Goal: Book appointment/travel/reservation

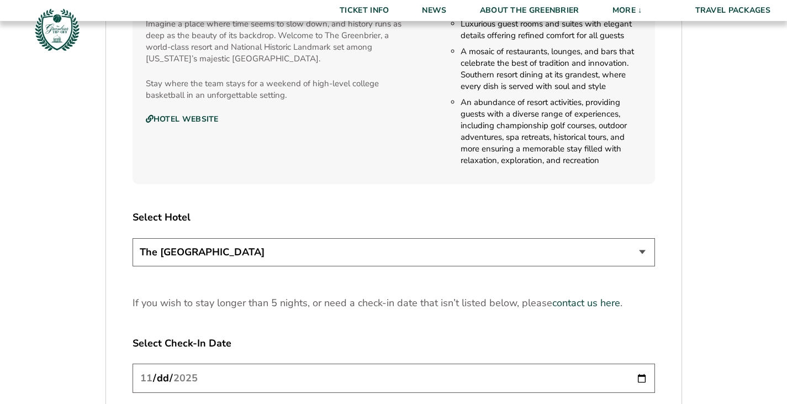
scroll to position [1252, 0]
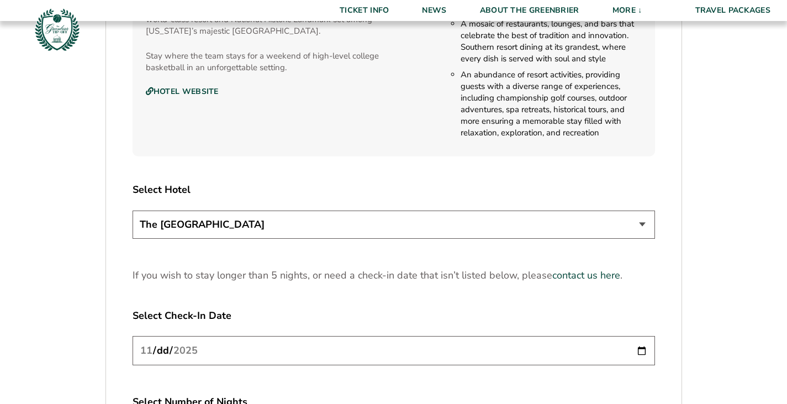
click at [638, 224] on select "The [GEOGRAPHIC_DATA]" at bounding box center [394, 225] width 523 height 28
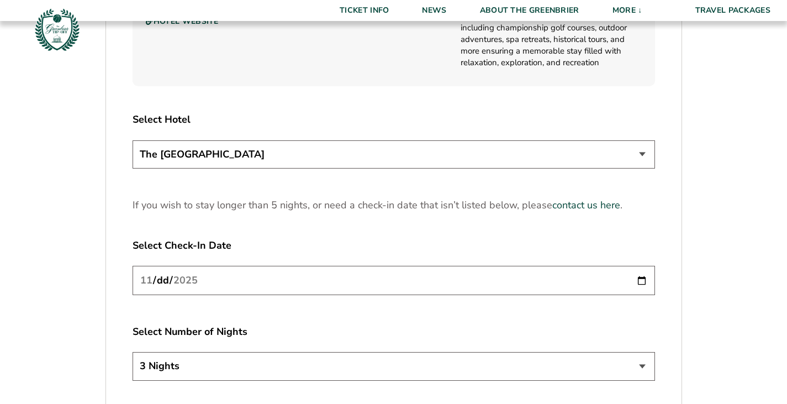
scroll to position [1381, 0]
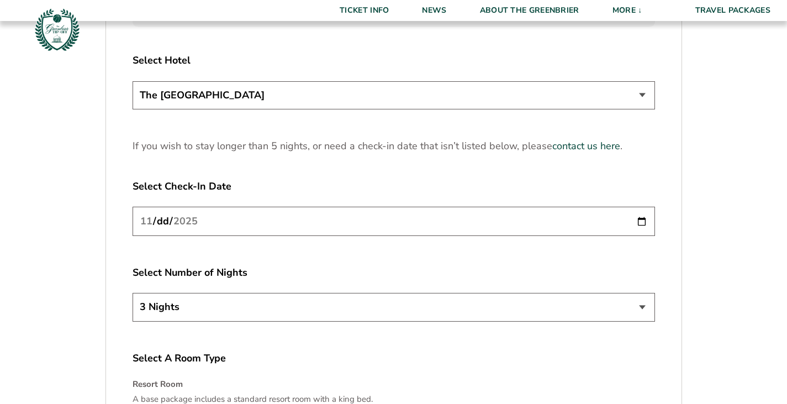
click at [452, 222] on input "[DATE]" at bounding box center [394, 221] width 523 height 29
click at [645, 225] on input "[DATE]" at bounding box center [394, 221] width 523 height 29
click at [639, 306] on select "3 Nights 4 Nights 5 Nights" at bounding box center [394, 307] width 523 height 28
click at [642, 222] on input "[DATE]" at bounding box center [394, 221] width 523 height 29
type input "[DATE]"
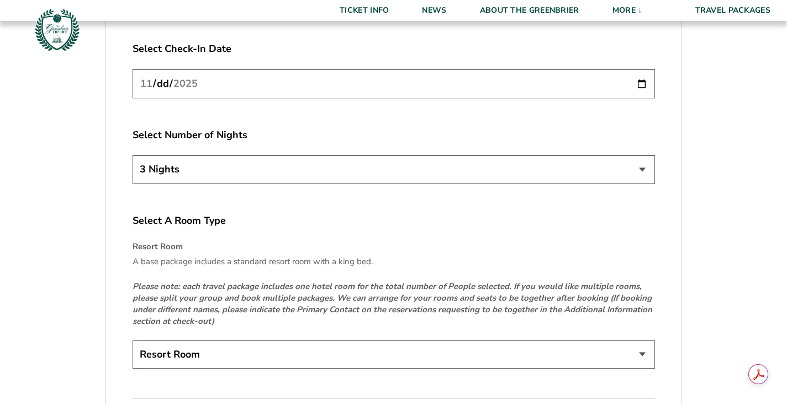
scroll to position [1528, 0]
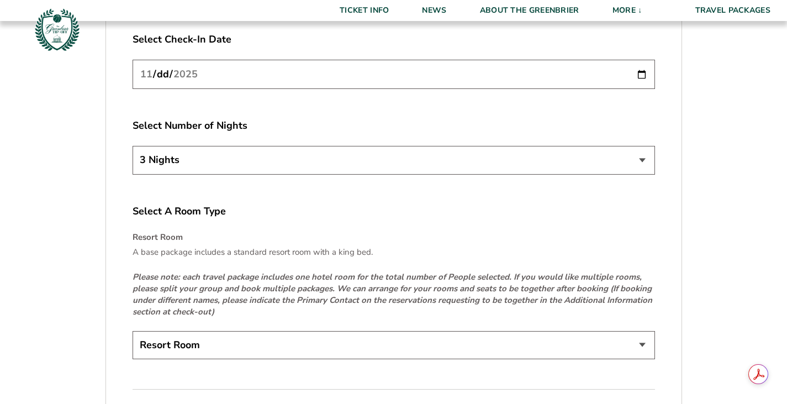
click at [409, 343] on select "Resort Room" at bounding box center [394, 345] width 523 height 28
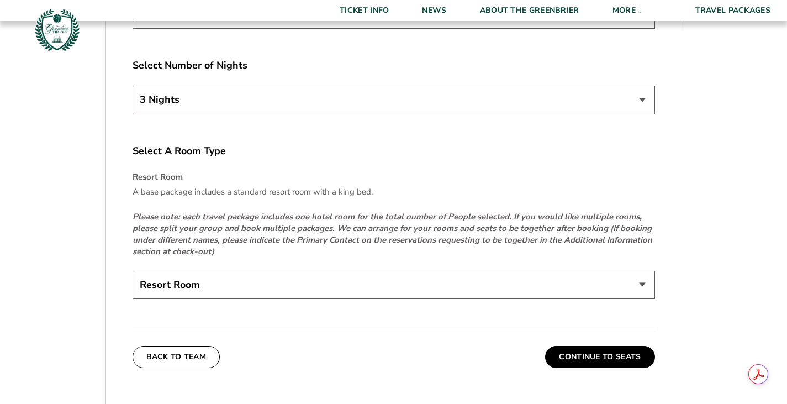
scroll to position [1694, 0]
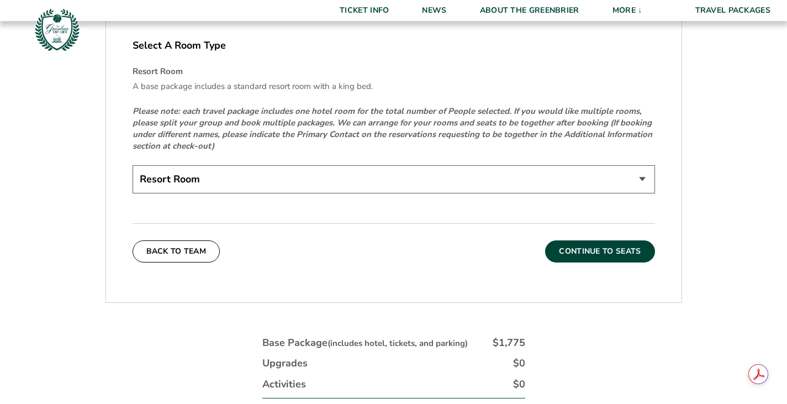
click at [580, 251] on button "Continue To Seats" at bounding box center [599, 251] width 109 height 22
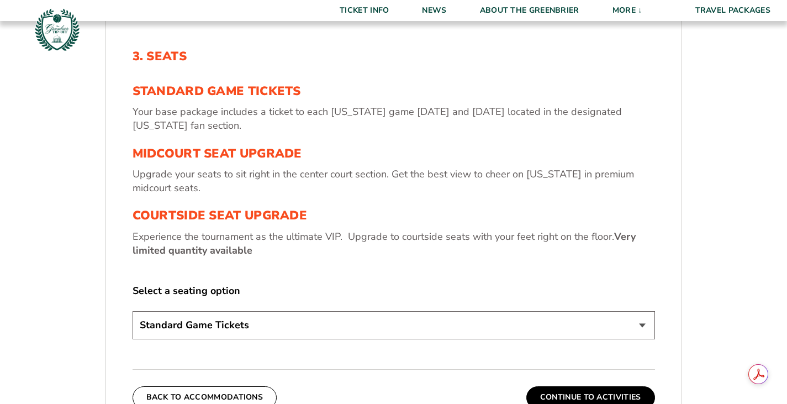
scroll to position [356, 0]
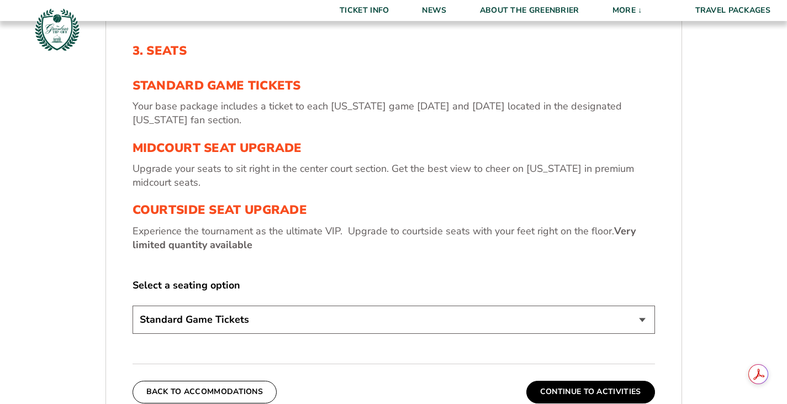
click at [540, 313] on select "Standard Game Tickets Midcourt Seat Upgrade (+$130 per person) Courtside Seat U…" at bounding box center [394, 320] width 523 height 28
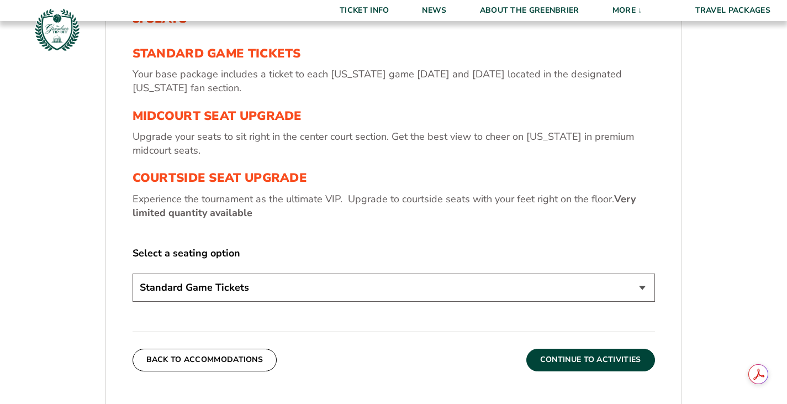
scroll to position [430, 0]
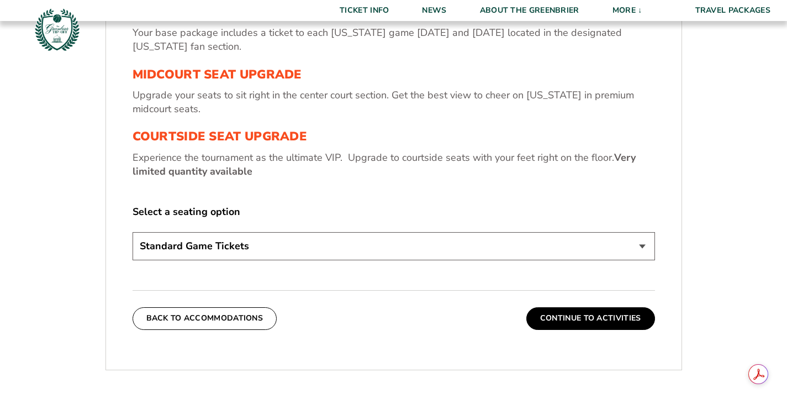
click at [534, 253] on select "Standard Game Tickets Midcourt Seat Upgrade (+$130 per person) Courtside Seat U…" at bounding box center [394, 246] width 523 height 28
select select "Courtside Seat Upgrade"
click at [133, 232] on select "Standard Game Tickets Midcourt Seat Upgrade (+$130 per person) Courtside Seat U…" at bounding box center [394, 246] width 523 height 28
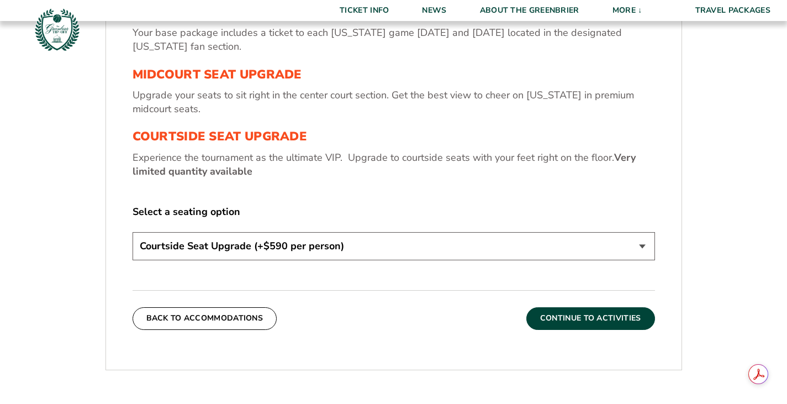
click at [579, 315] on button "Continue To Activities" at bounding box center [591, 318] width 129 height 22
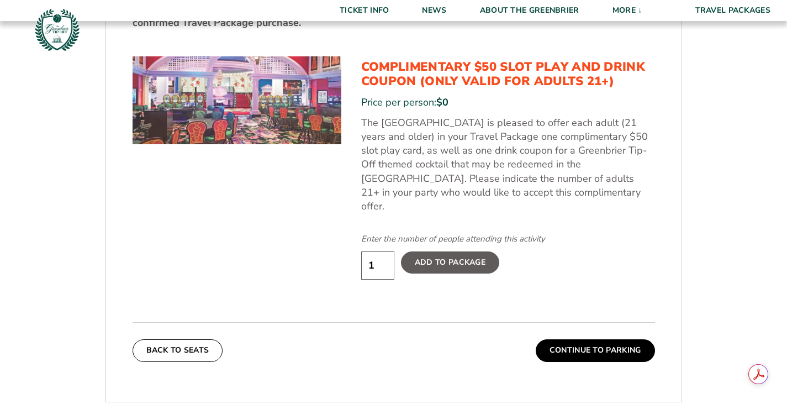
scroll to position [577, 0]
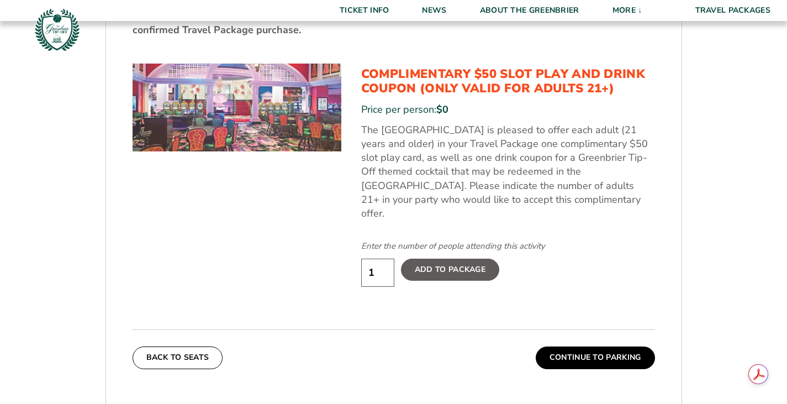
click at [432, 259] on label "Add To Package" at bounding box center [450, 270] width 98 height 22
click at [0, 0] on input "Add To Package" at bounding box center [0, 0] width 0 height 0
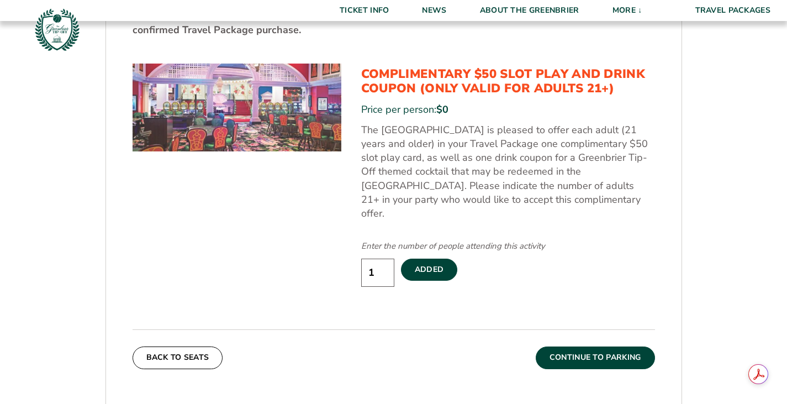
click at [566, 346] on button "Continue To Parking" at bounding box center [595, 357] width 119 height 22
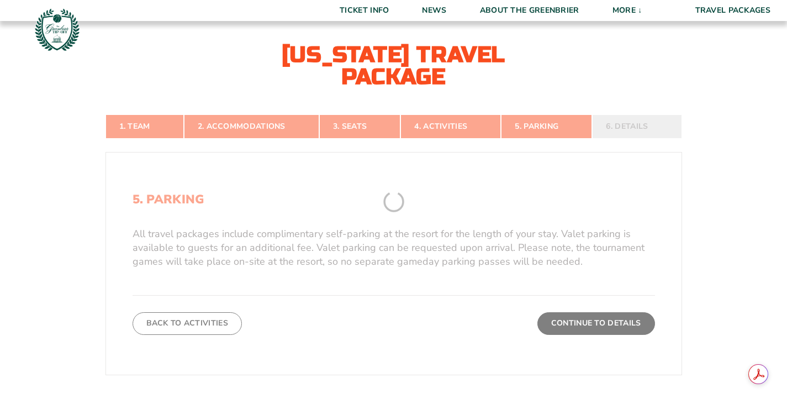
scroll to position [191, 0]
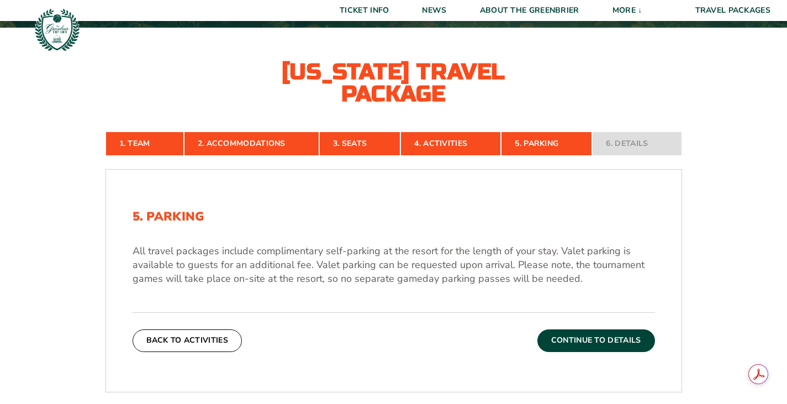
click at [591, 330] on button "Continue To Details" at bounding box center [597, 340] width 118 height 22
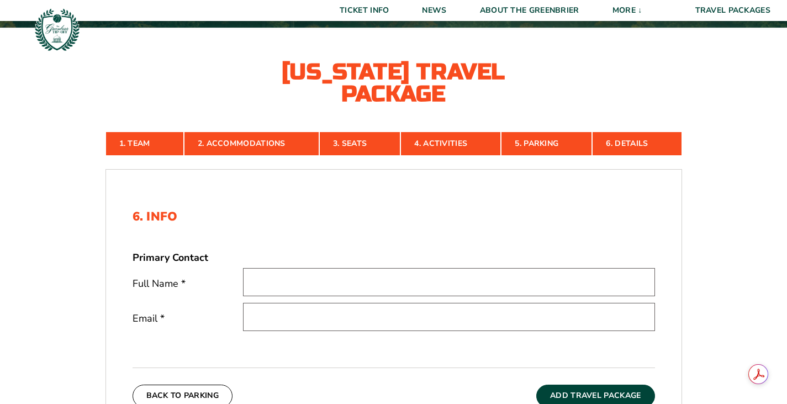
click at [377, 283] on input "text" at bounding box center [449, 282] width 412 height 28
type input "[PERSON_NAME] Light"
type input "[EMAIL_ADDRESS][DOMAIN_NAME]"
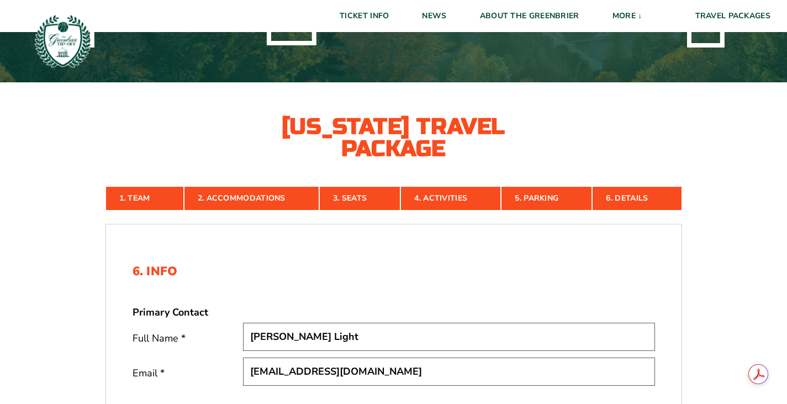
scroll to position [43, 0]
